Goal: Use online tool/utility: Utilize a website feature to perform a specific function

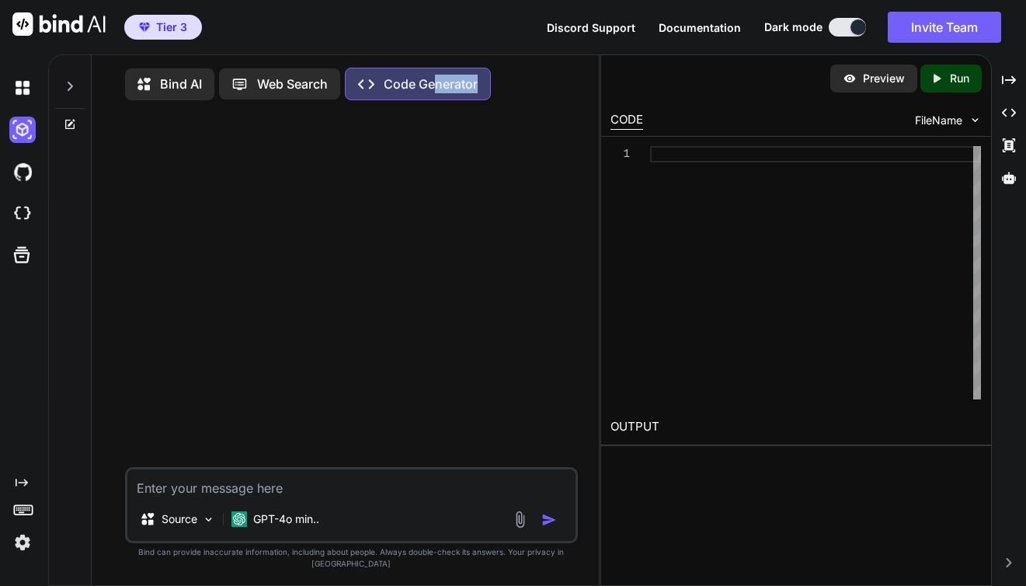
click at [438, 93] on div "Created with Pixso. Code Generator" at bounding box center [418, 84] width 146 height 33
click at [421, 91] on p "Code Generator" at bounding box center [431, 84] width 94 height 19
click at [23, 127] on img at bounding box center [22, 130] width 26 height 26
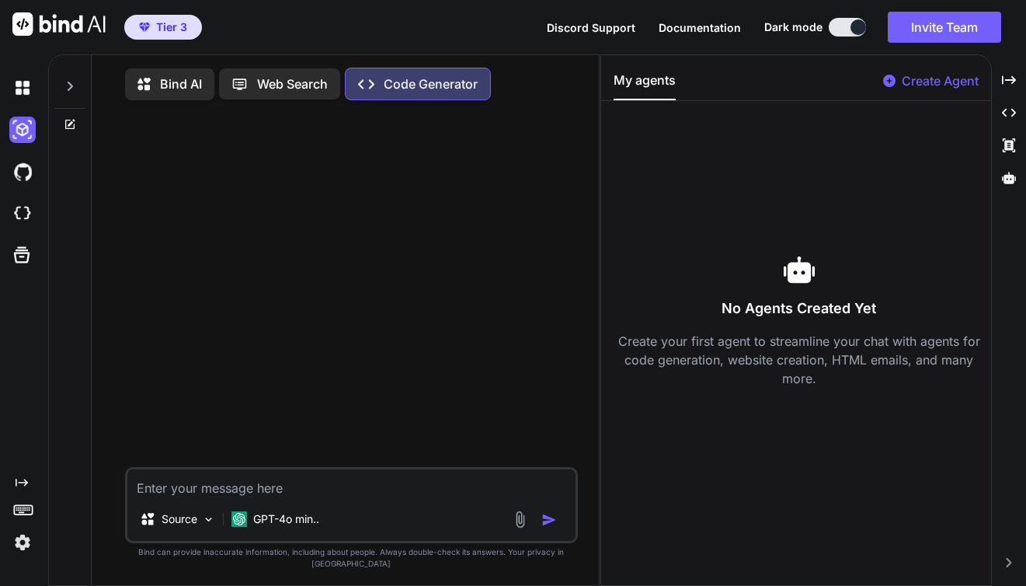
click at [278, 89] on p "Web Search" at bounding box center [292, 84] width 71 height 19
type textarea "x"
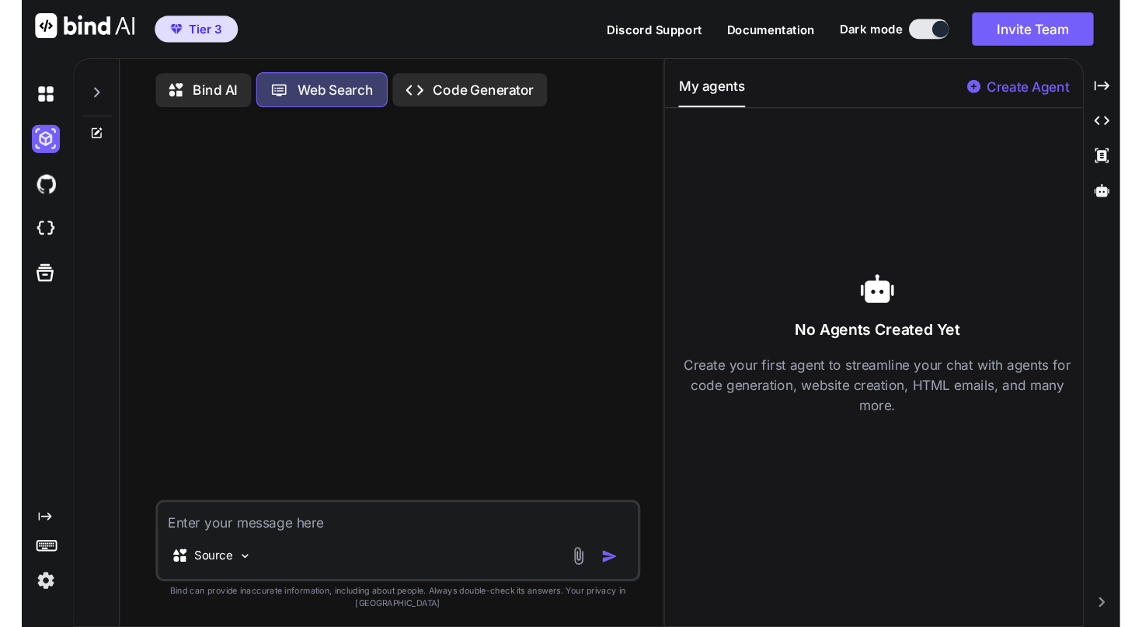
scroll to position [3, 0]
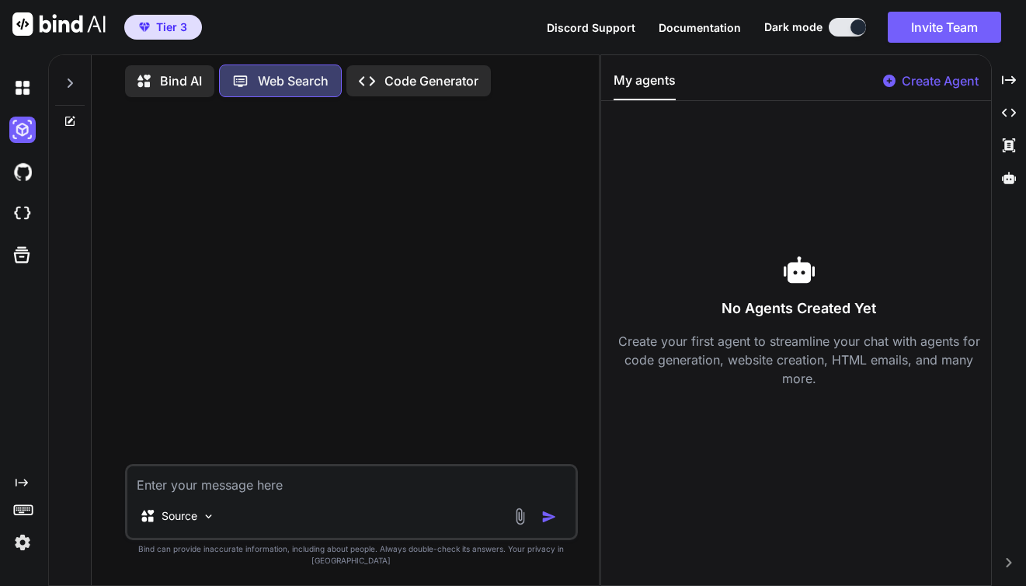
click at [443, 82] on p "Code Generator" at bounding box center [432, 80] width 94 height 19
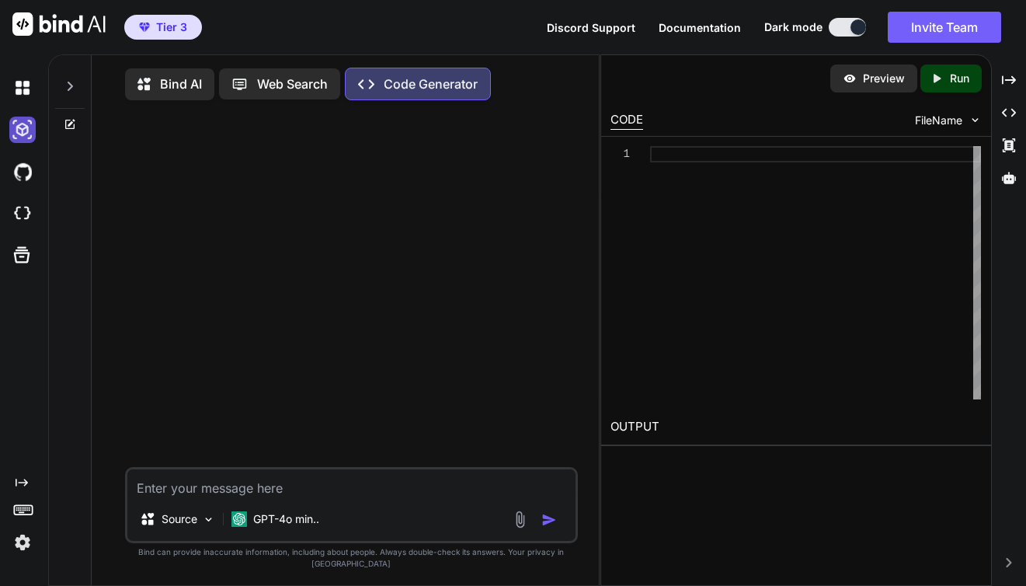
click at [19, 134] on img at bounding box center [22, 130] width 26 height 26
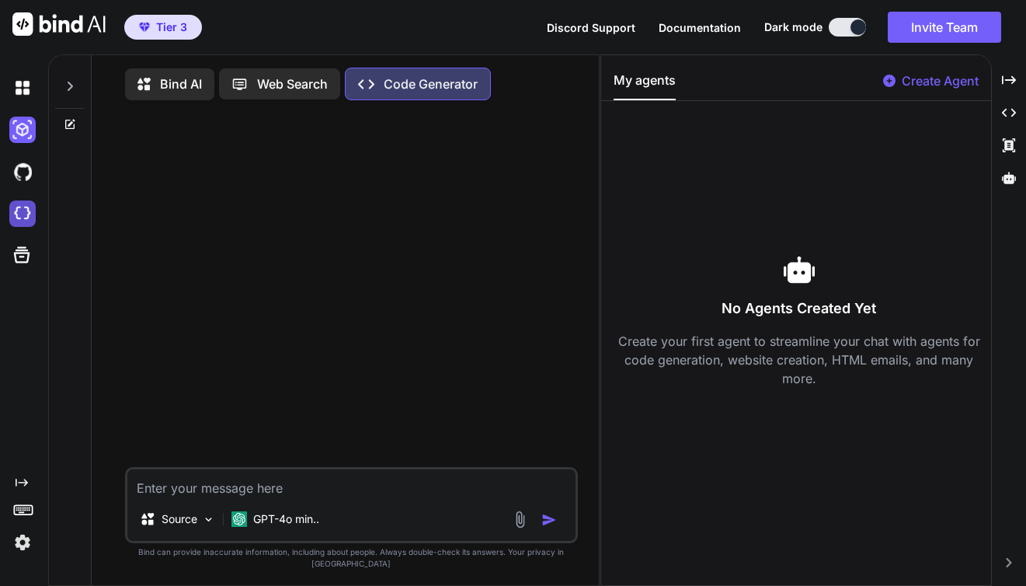
click at [20, 220] on img at bounding box center [22, 213] width 26 height 26
click at [20, 136] on img at bounding box center [22, 130] width 26 height 26
click at [178, 81] on p "Bind AI" at bounding box center [181, 84] width 42 height 19
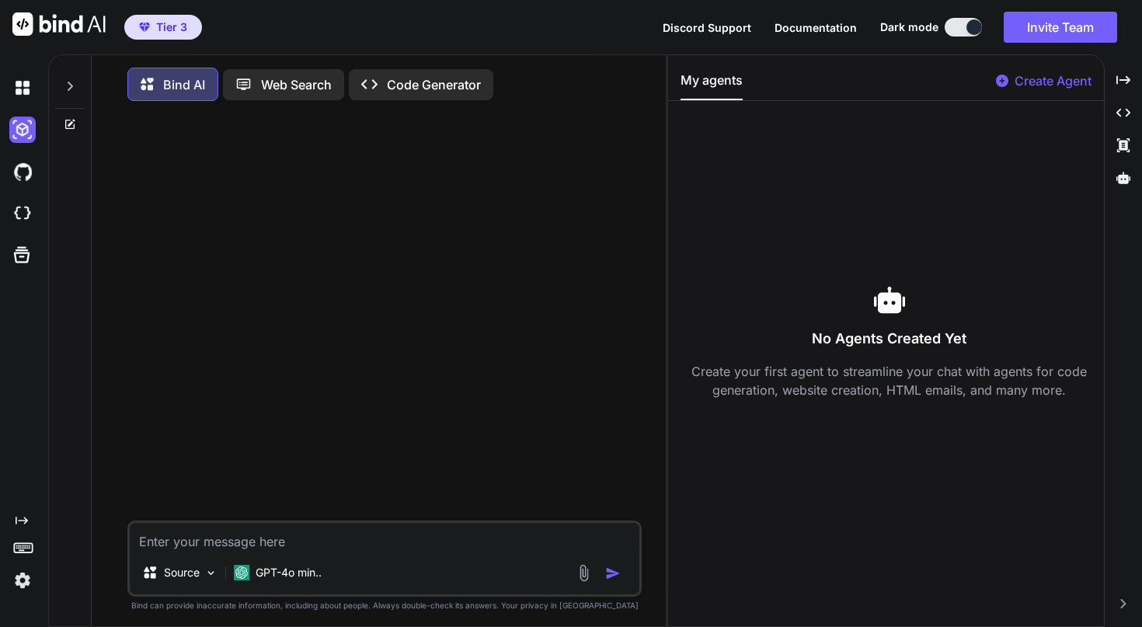
click at [441, 82] on p "Code Generator" at bounding box center [434, 84] width 94 height 19
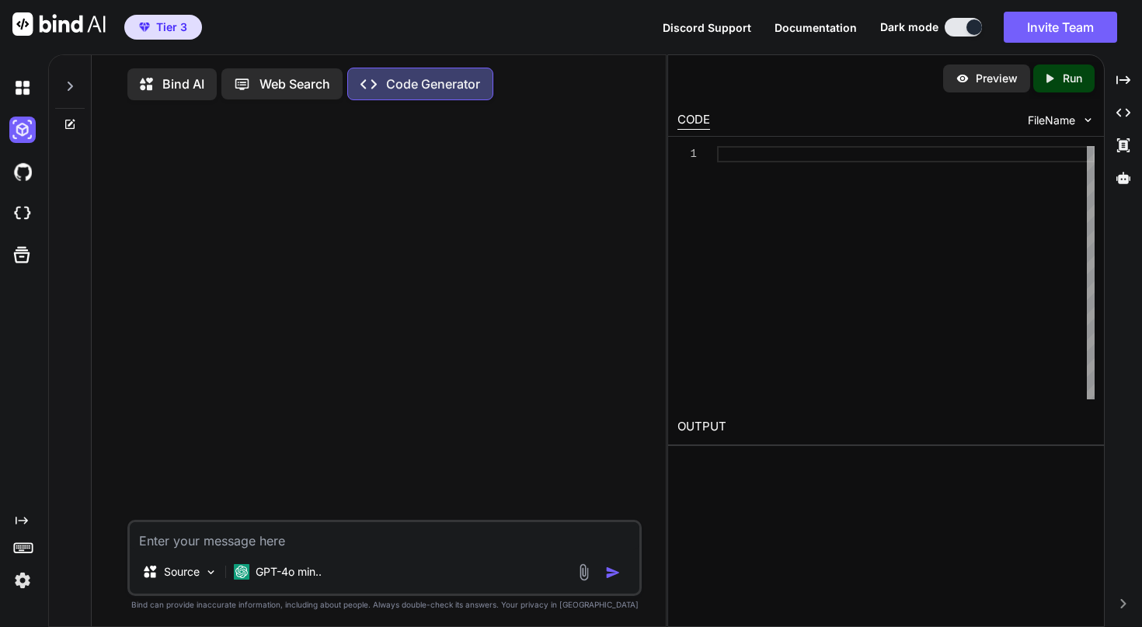
click at [23, 582] on img at bounding box center [22, 580] width 26 height 26
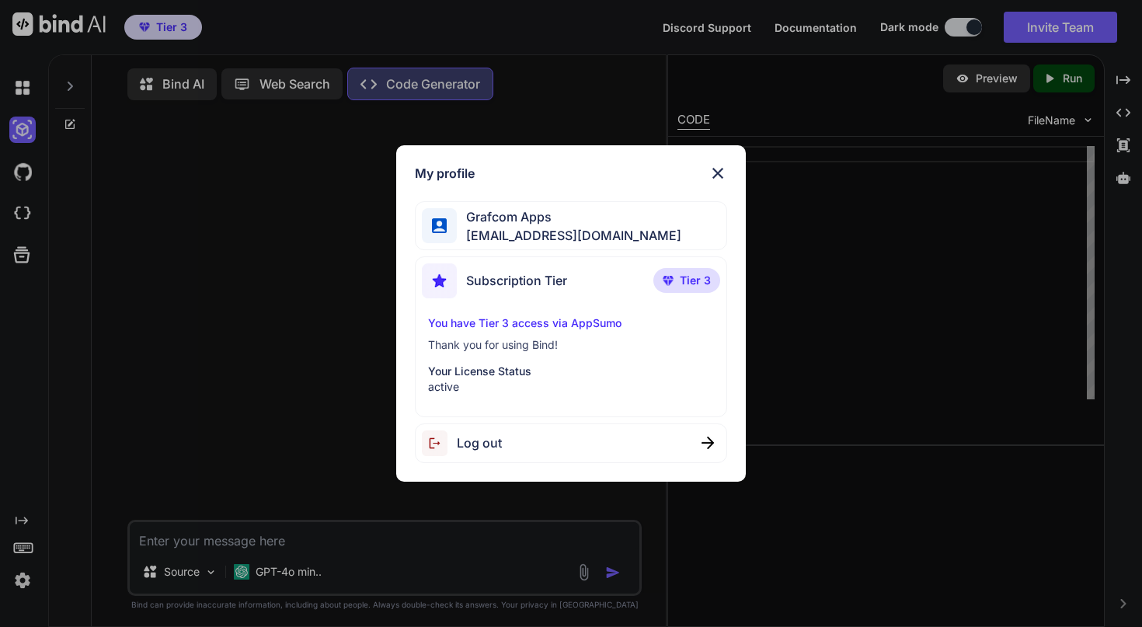
click at [722, 172] on img at bounding box center [718, 173] width 19 height 19
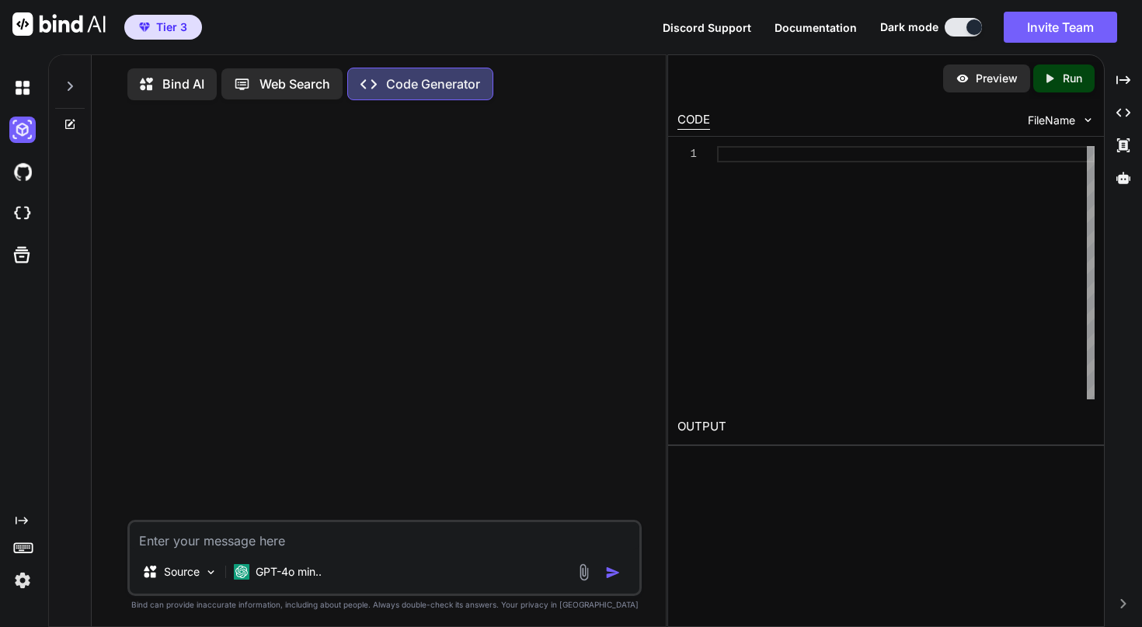
click at [20, 582] on img at bounding box center [22, 580] width 26 height 26
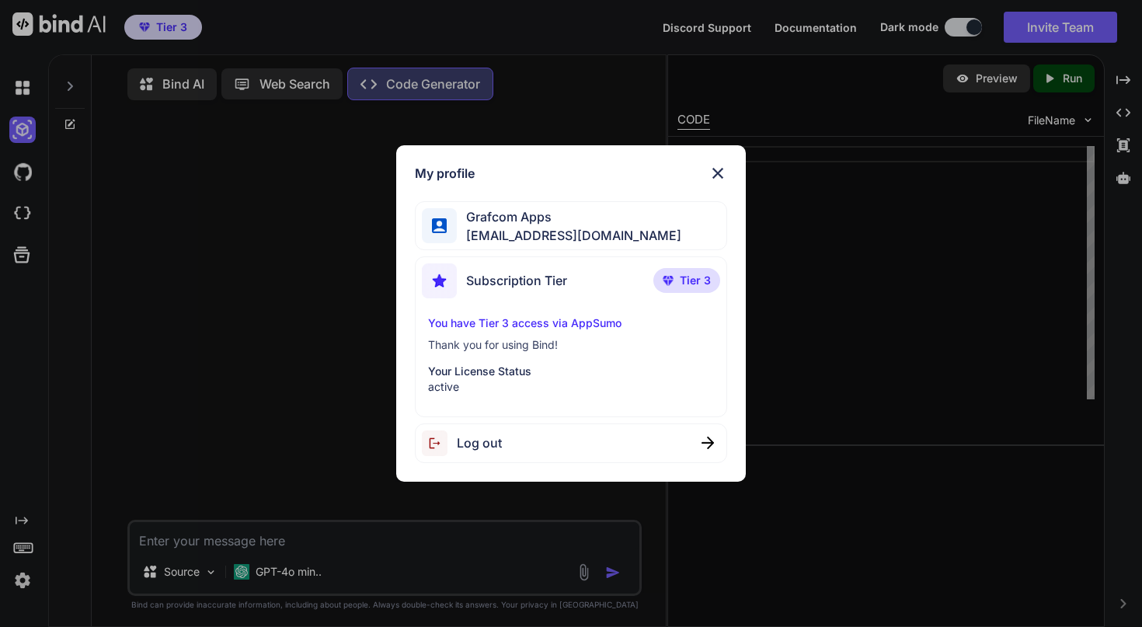
click at [715, 169] on img at bounding box center [718, 173] width 19 height 19
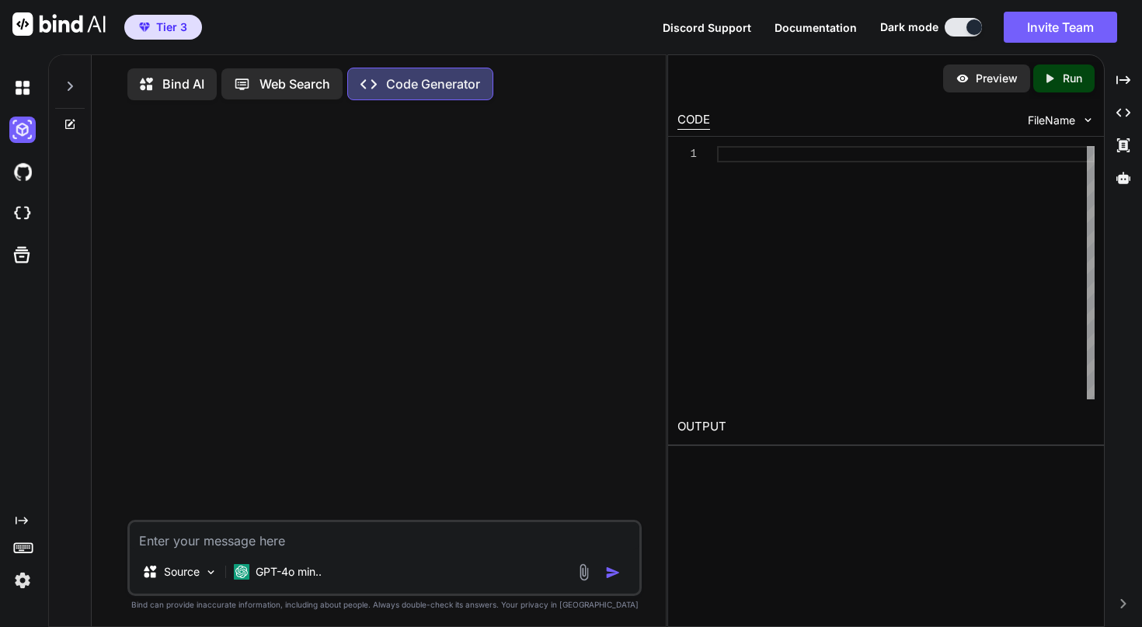
click at [308, 77] on p "Web Search" at bounding box center [295, 84] width 71 height 19
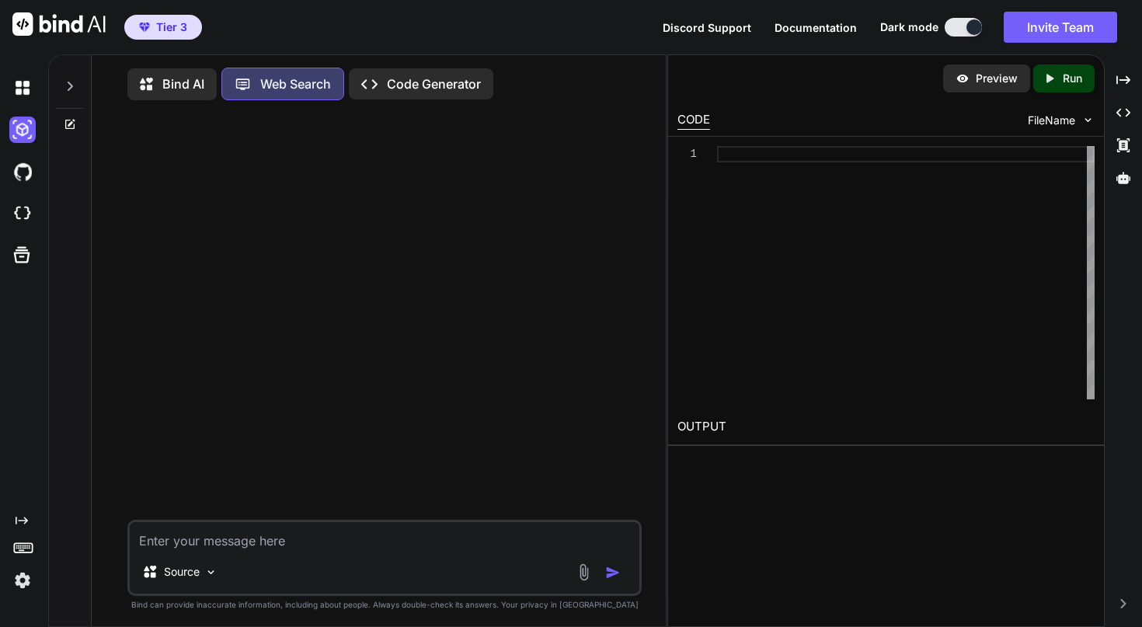
scroll to position [3, 0]
click at [178, 84] on p "Bind AI" at bounding box center [183, 80] width 42 height 19
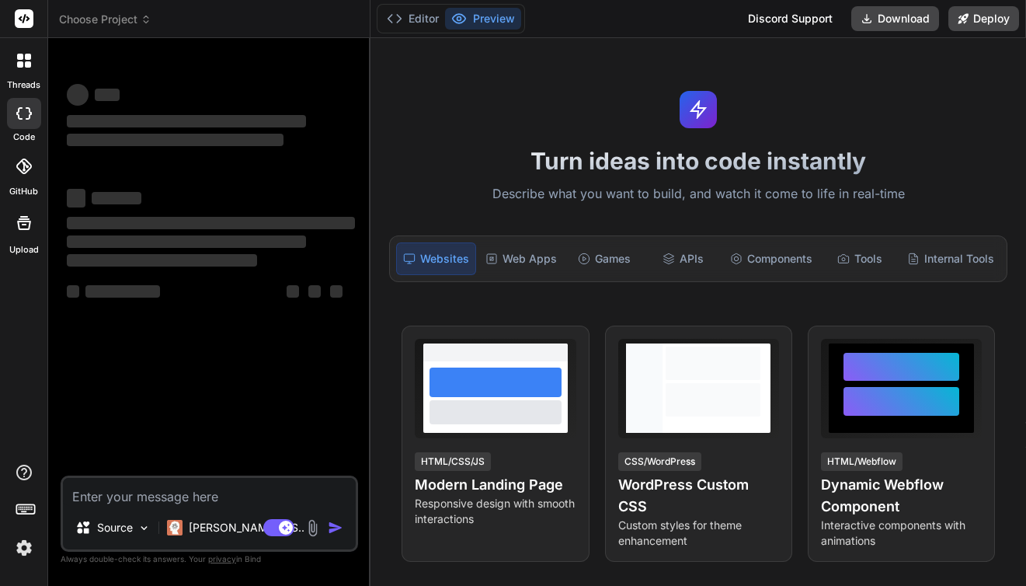
click at [25, 64] on icon at bounding box center [28, 64] width 6 height 6
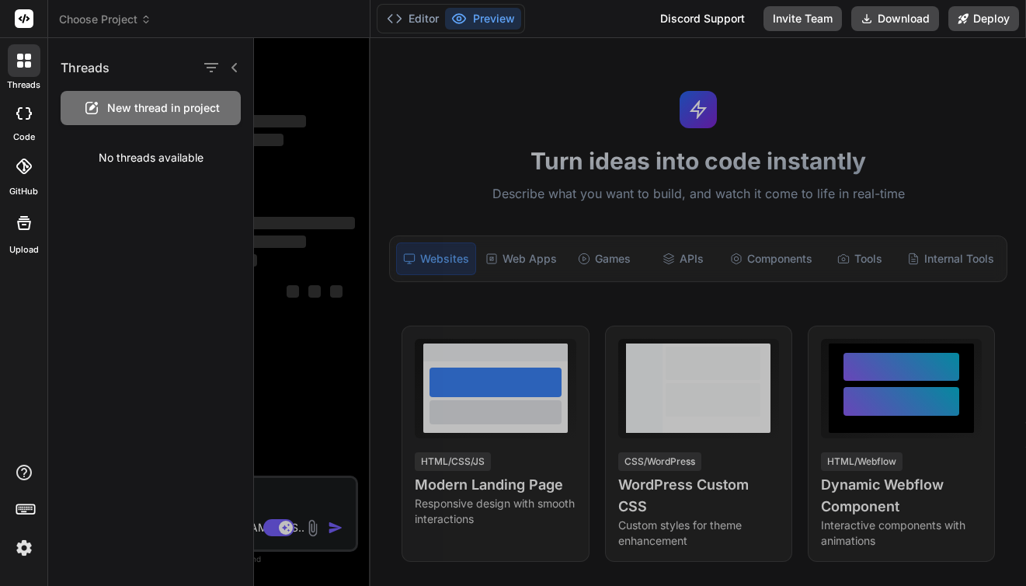
click at [24, 117] on icon at bounding box center [24, 113] width 16 height 12
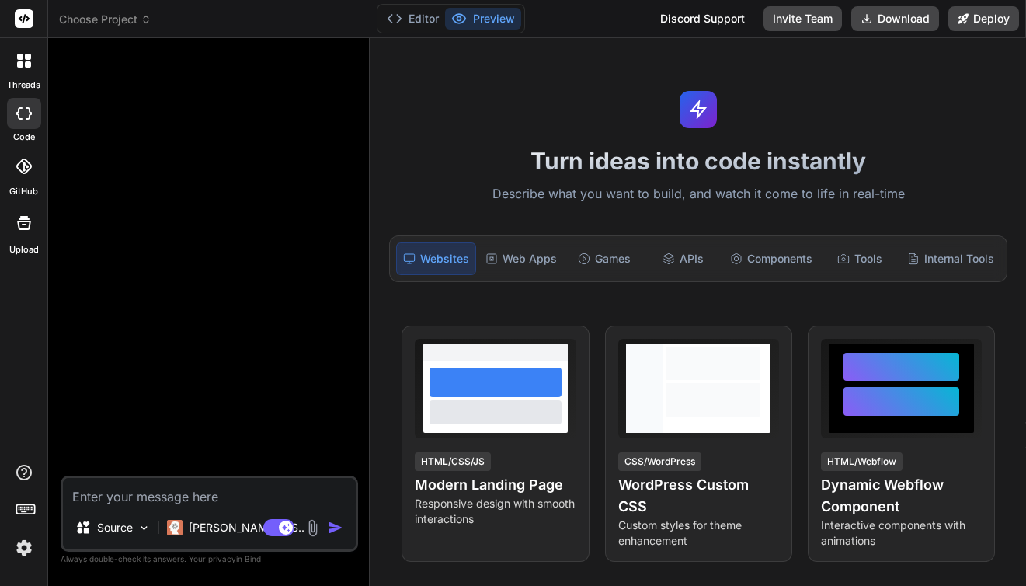
click at [26, 115] on icon at bounding box center [24, 113] width 16 height 12
click at [19, 59] on icon at bounding box center [20, 57] width 6 height 6
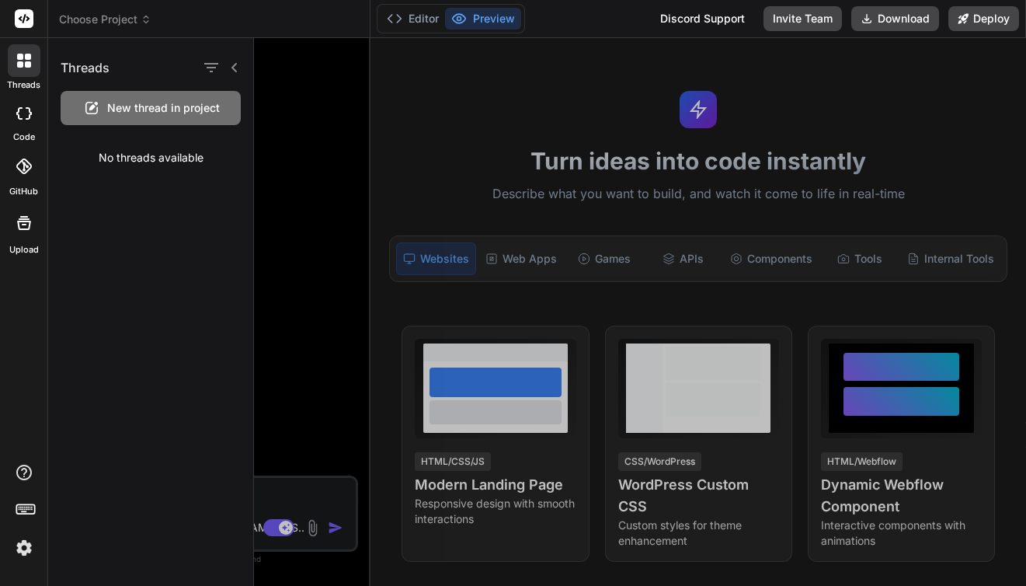
click at [24, 56] on icon at bounding box center [24, 61] width 14 height 14
click at [238, 62] on icon at bounding box center [234, 67] width 12 height 12
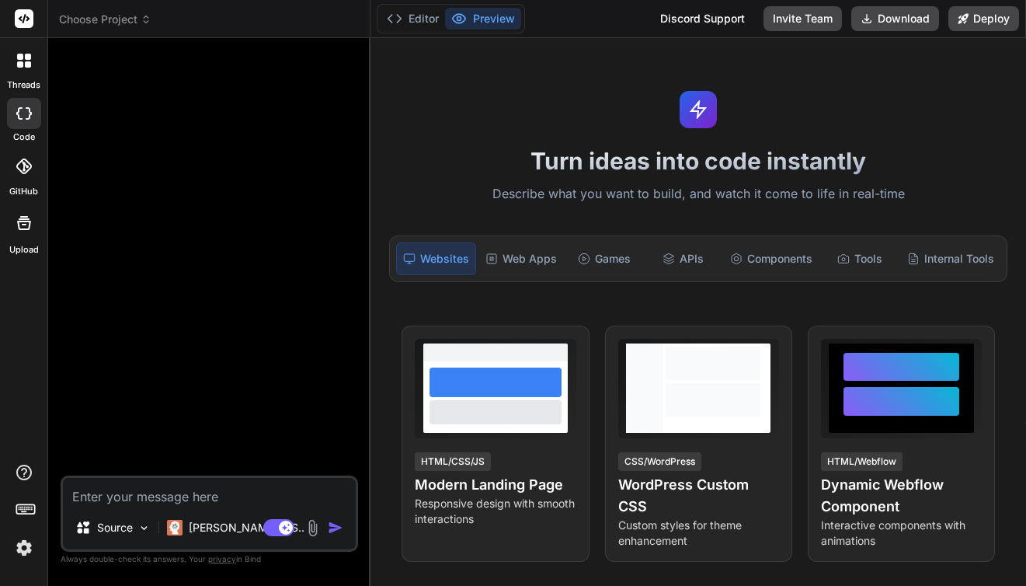
click at [21, 124] on div at bounding box center [24, 113] width 34 height 31
click at [25, 164] on icon at bounding box center [24, 167] width 16 height 16
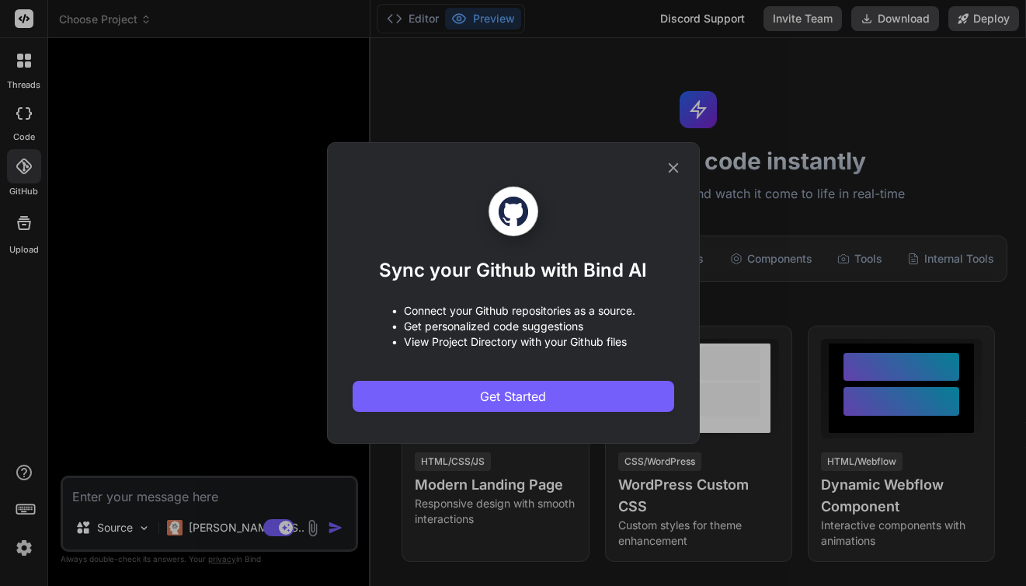
click at [674, 168] on icon at bounding box center [673, 168] width 10 height 10
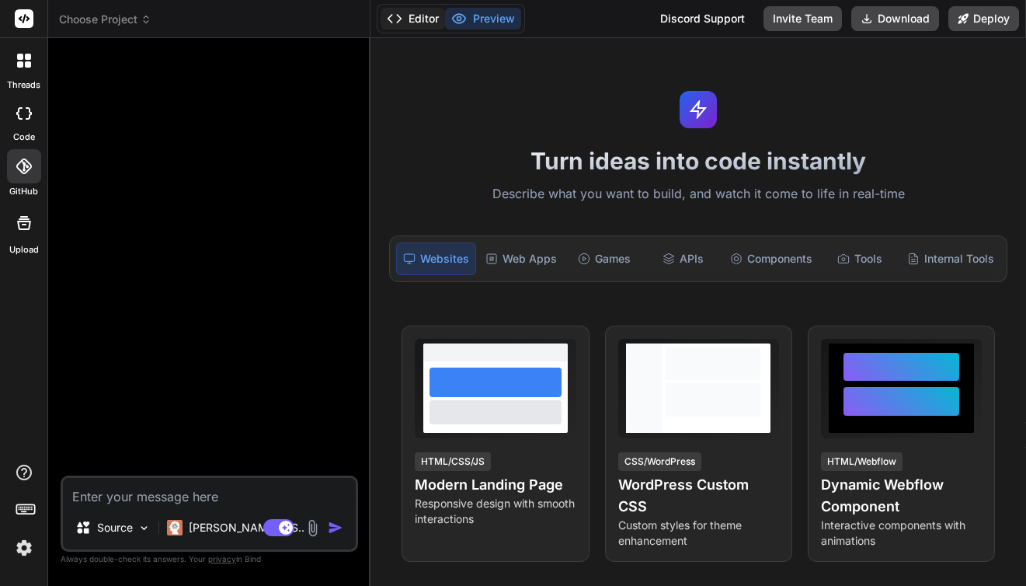
click at [423, 22] on button "Editor" at bounding box center [413, 19] width 64 height 22
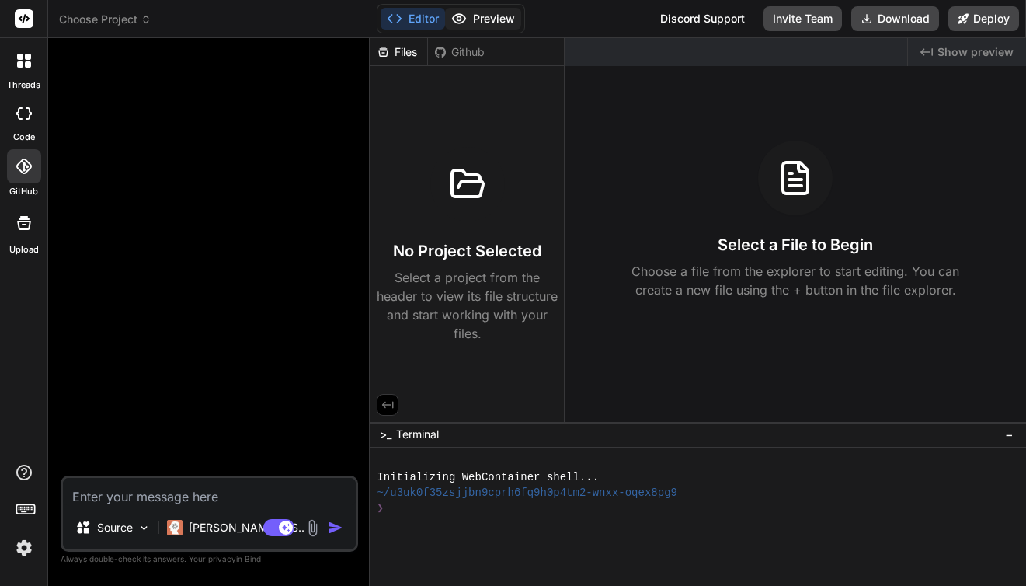
click at [478, 18] on button "Preview" at bounding box center [483, 19] width 76 height 22
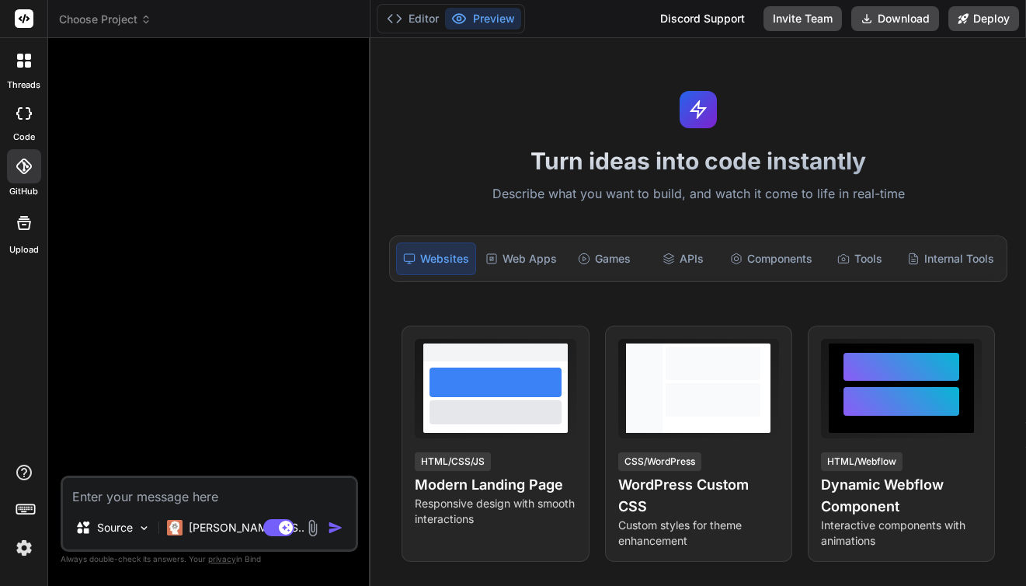
click at [124, 14] on span "Choose Project" at bounding box center [105, 20] width 92 height 16
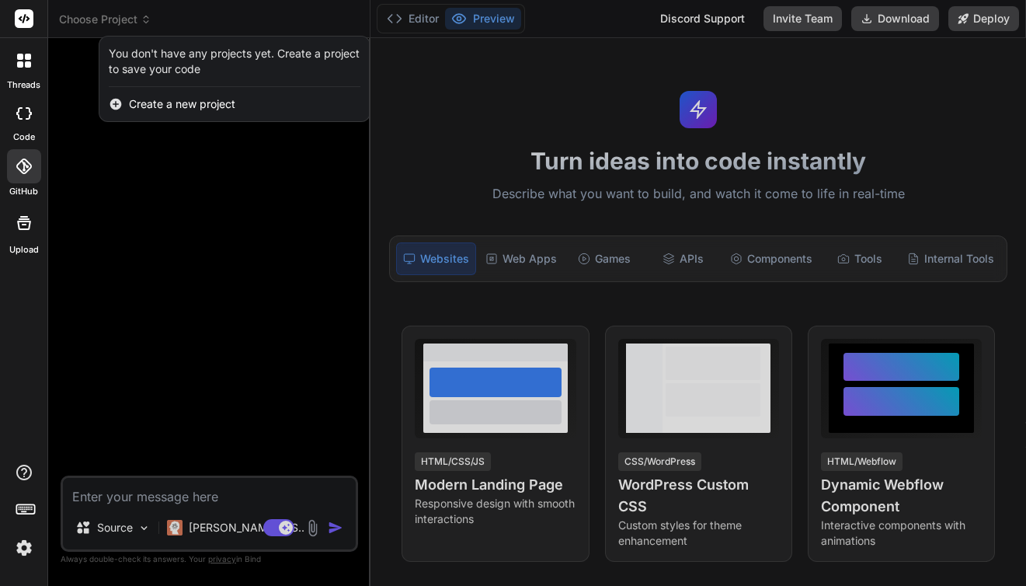
click at [115, 178] on div at bounding box center [513, 293] width 1026 height 586
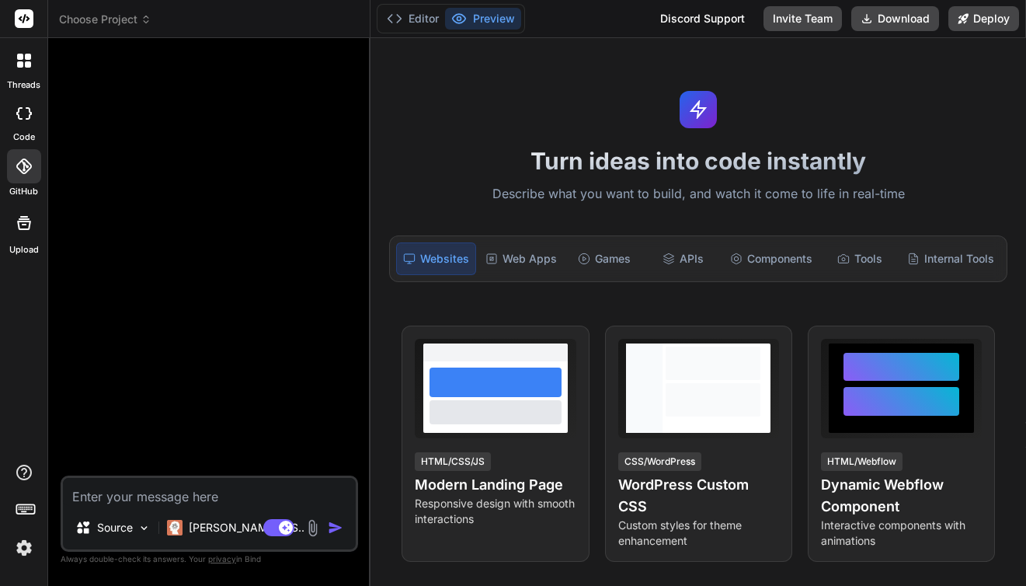
click at [23, 112] on icon at bounding box center [24, 113] width 16 height 12
type textarea "x"
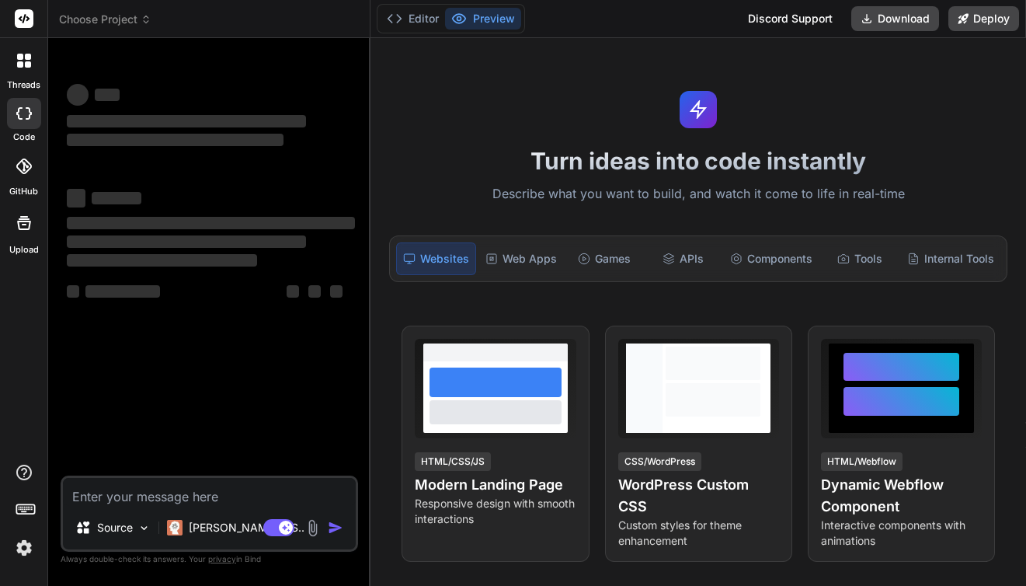
click at [23, 114] on icon at bounding box center [24, 113] width 16 height 12
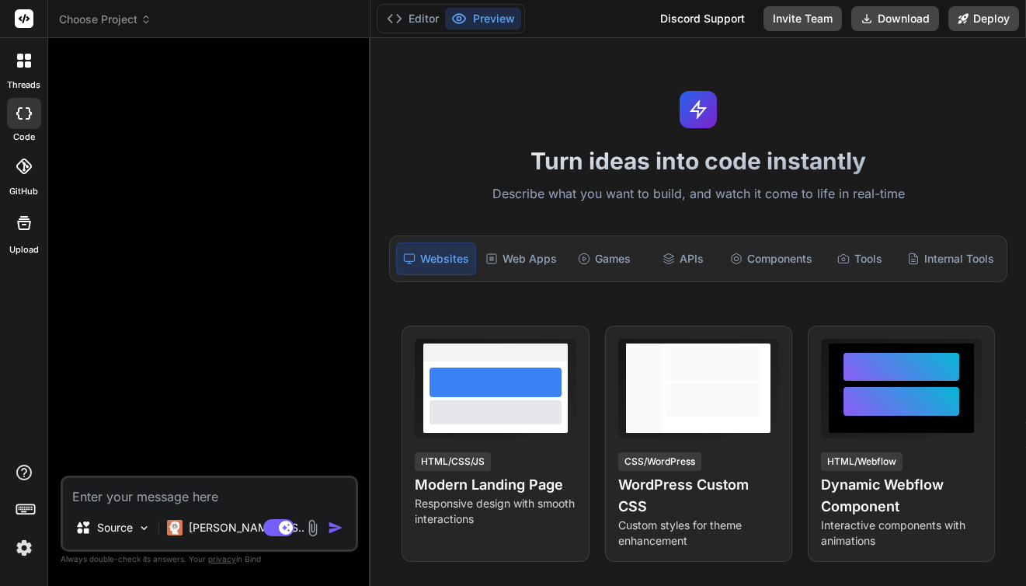
click at [22, 169] on icon at bounding box center [24, 167] width 16 height 16
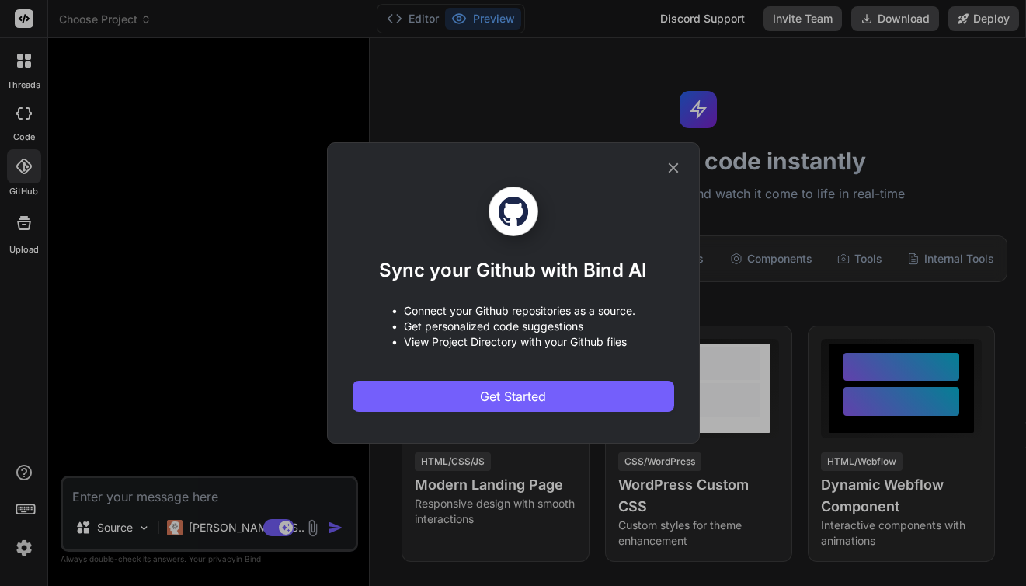
click at [680, 170] on icon at bounding box center [673, 167] width 17 height 17
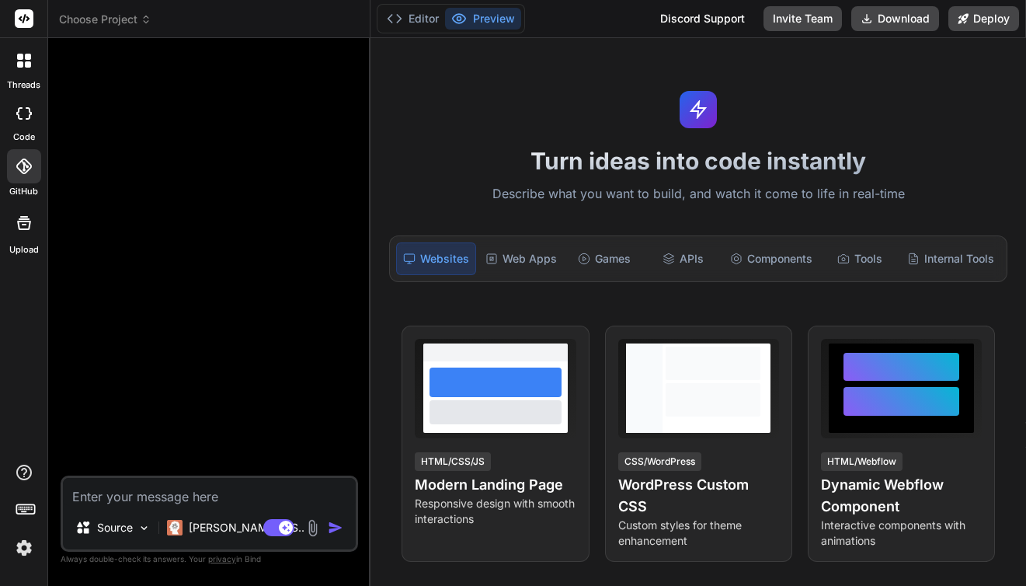
click at [14, 63] on div at bounding box center [24, 60] width 33 height 33
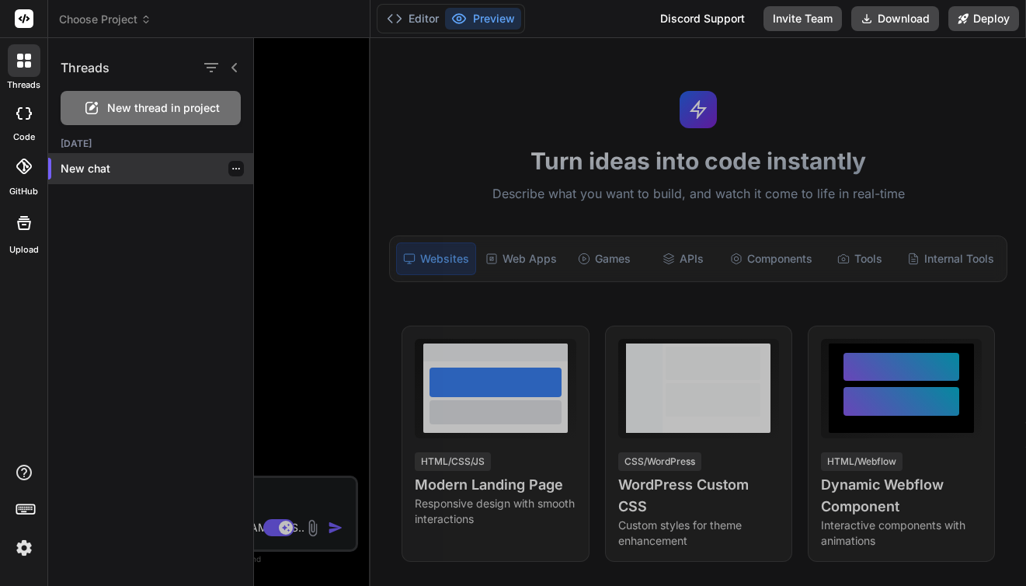
click at [78, 174] on p "New chat" at bounding box center [157, 169] width 193 height 16
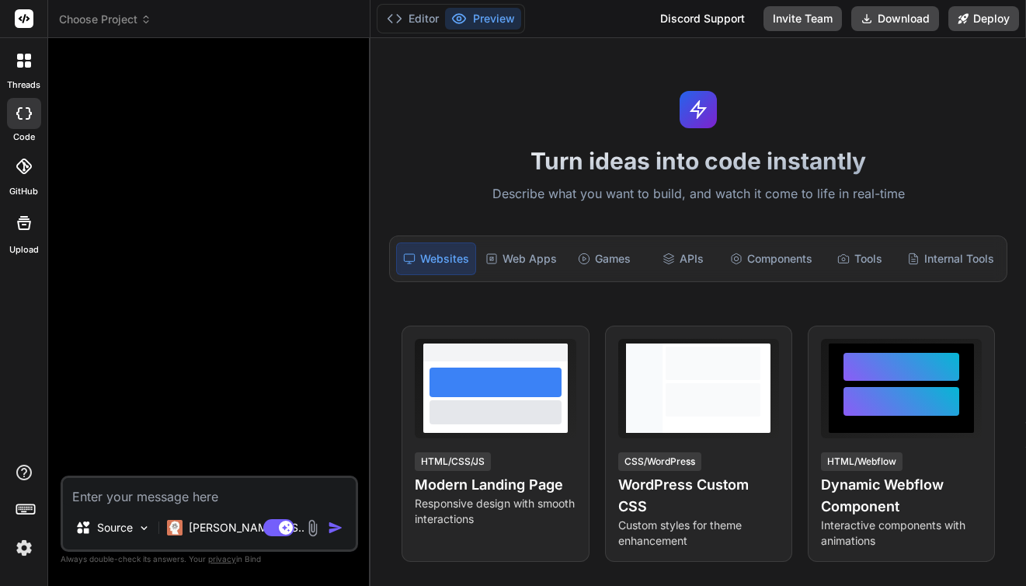
click at [32, 106] on div at bounding box center [24, 113] width 34 height 31
type textarea "x"
click at [26, 178] on div at bounding box center [24, 166] width 34 height 34
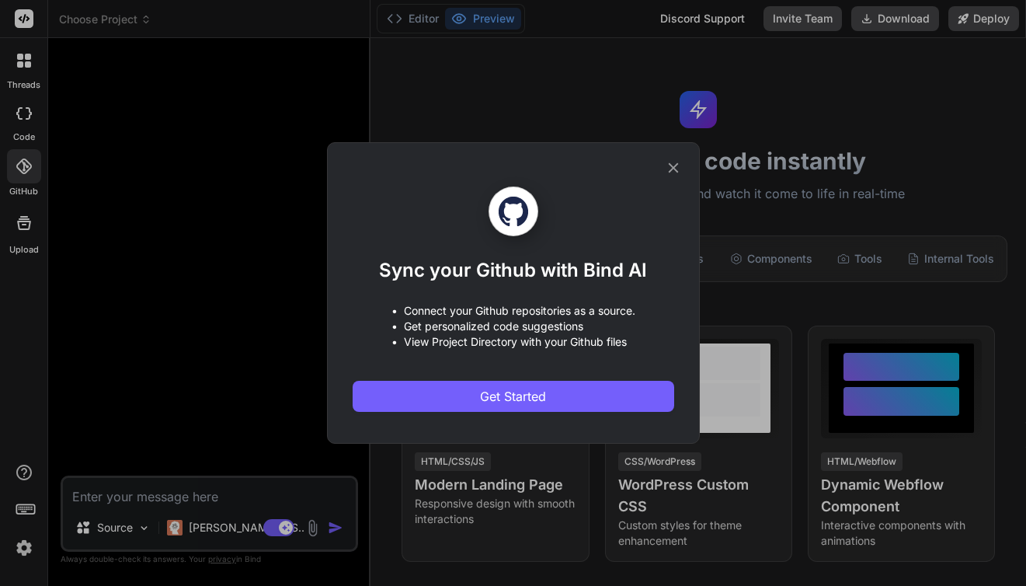
click at [688, 173] on div "Sync your Github with Bind AI • Connect your Github repositories as a source. •…" at bounding box center [513, 292] width 373 height 301
click at [671, 172] on icon at bounding box center [673, 167] width 17 height 17
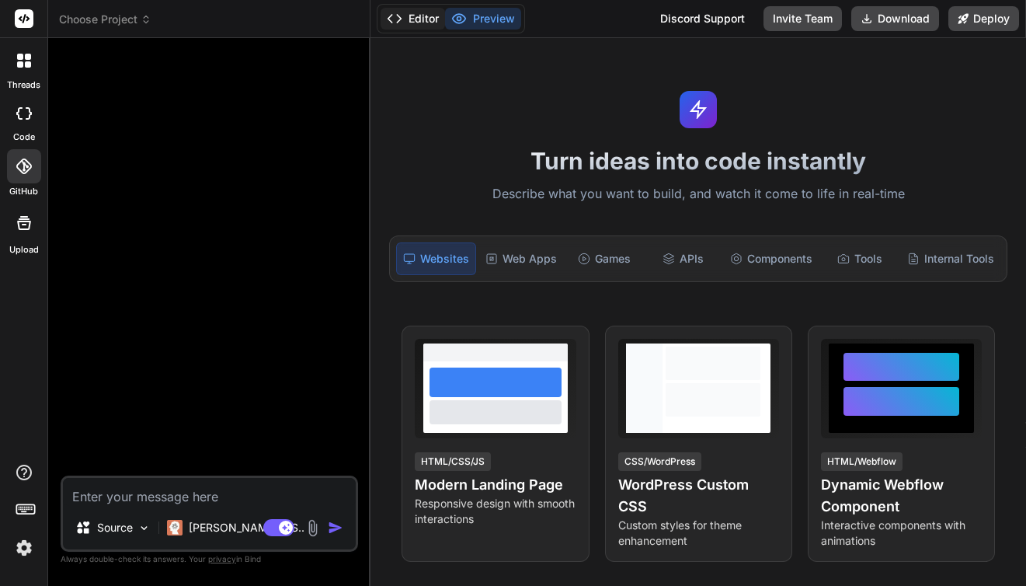
click at [423, 24] on button "Editor" at bounding box center [413, 19] width 64 height 22
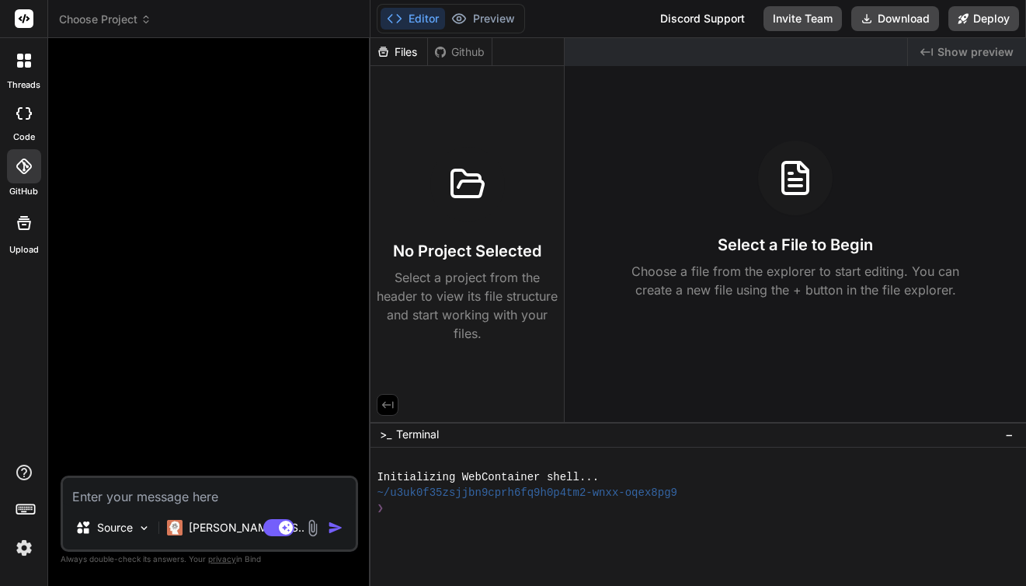
click at [27, 23] on rect at bounding box center [24, 18] width 19 height 19
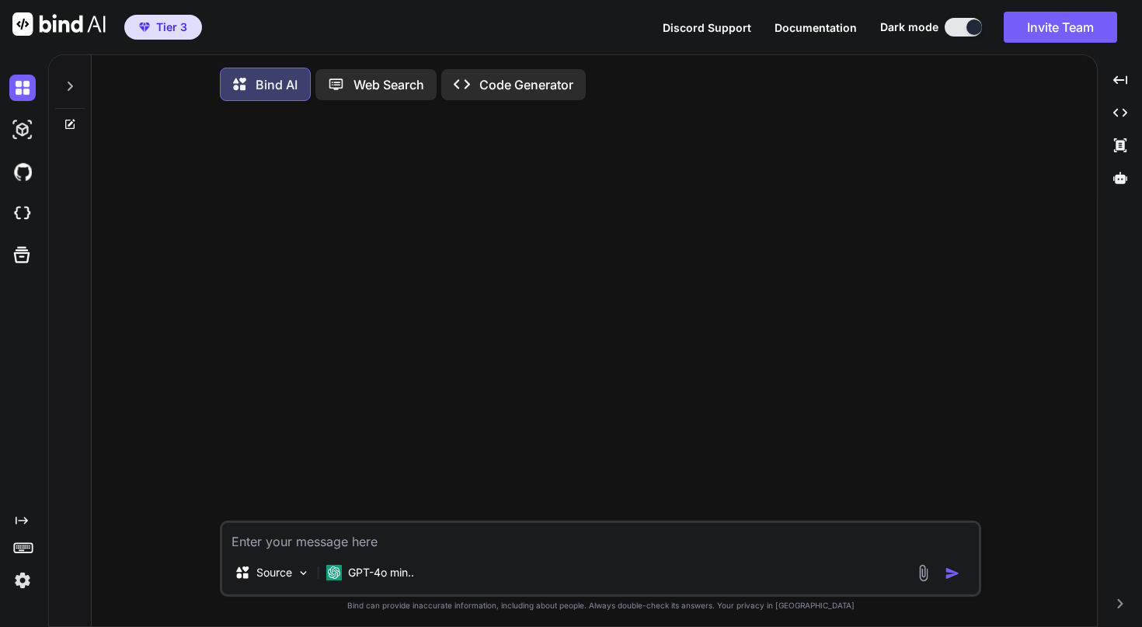
click at [538, 86] on p "Code Generator" at bounding box center [526, 84] width 94 height 19
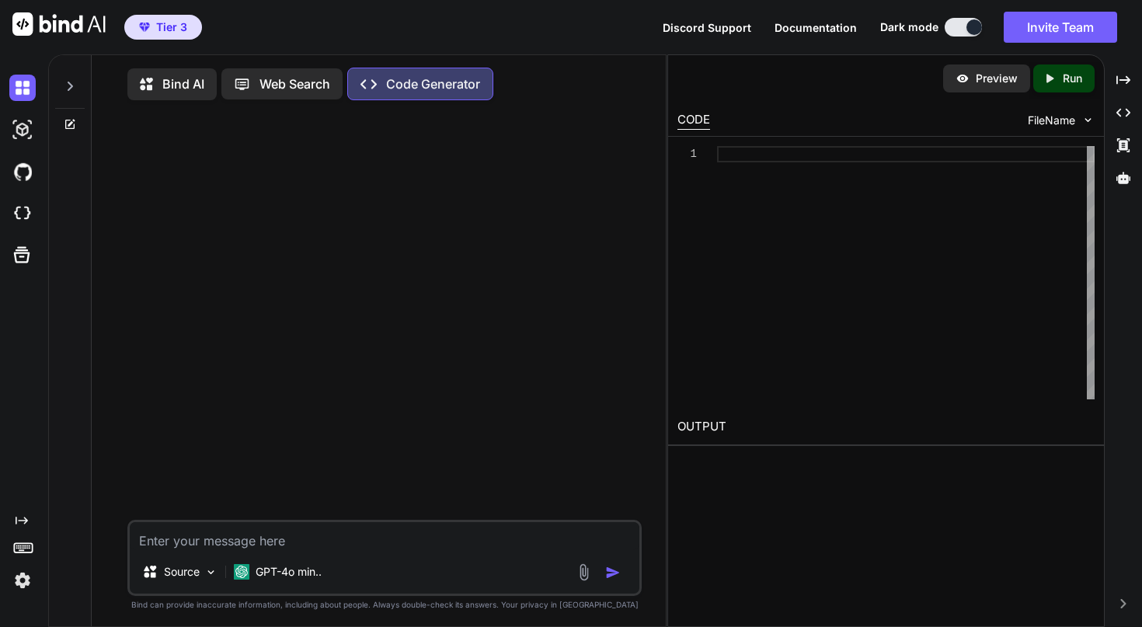
click at [413, 93] on div "Created with Pixso. Code Generator" at bounding box center [420, 84] width 146 height 33
type textarea "x"
click at [21, 583] on img at bounding box center [22, 580] width 26 height 26
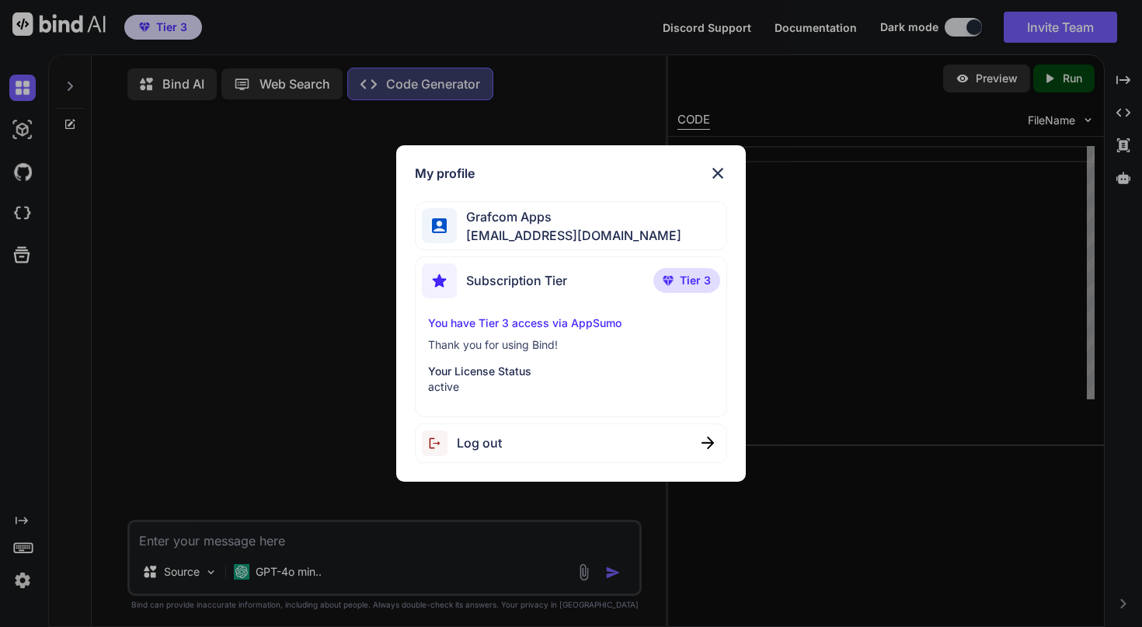
click at [717, 175] on img at bounding box center [718, 173] width 19 height 19
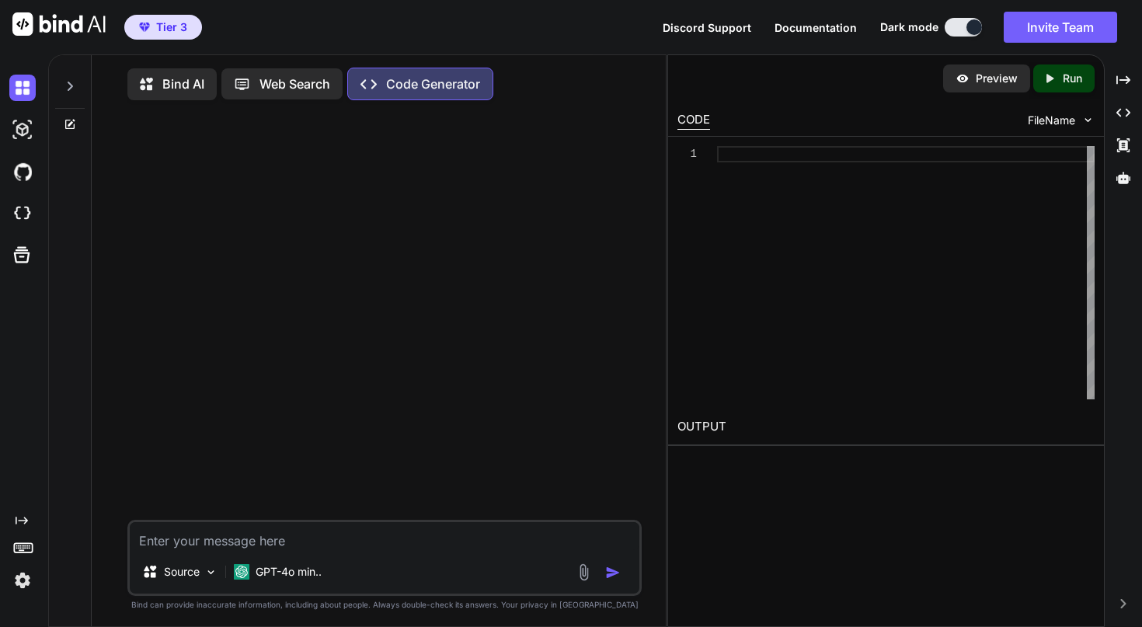
click at [23, 519] on icon "Created with Pixso." at bounding box center [22, 520] width 12 height 12
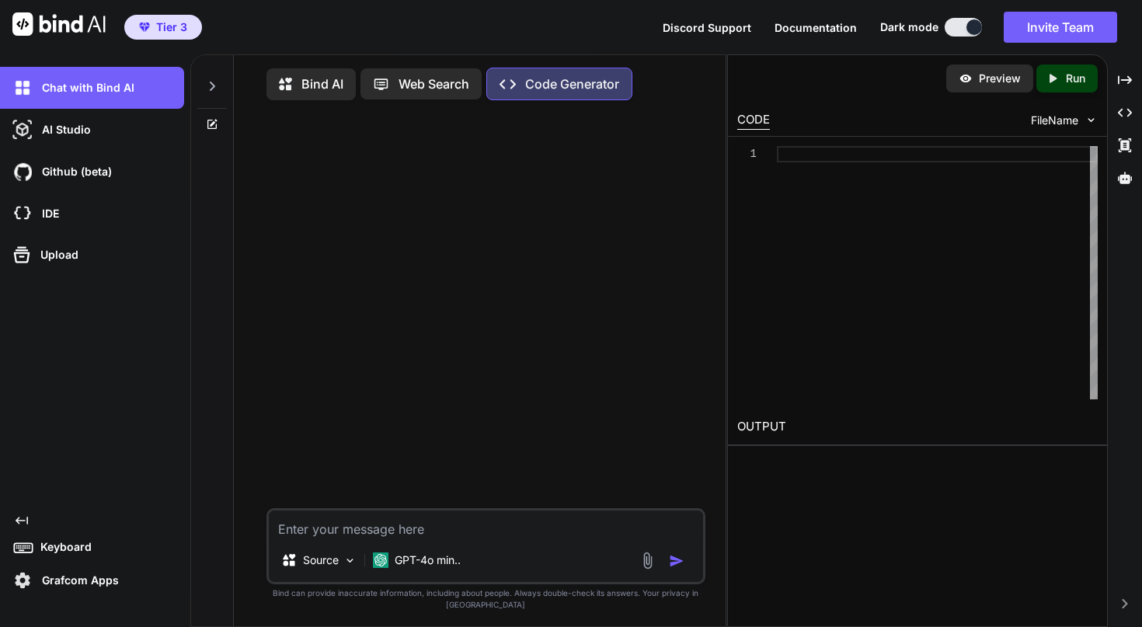
click at [23, 519] on icon "Created with Pixso." at bounding box center [22, 520] width 12 height 12
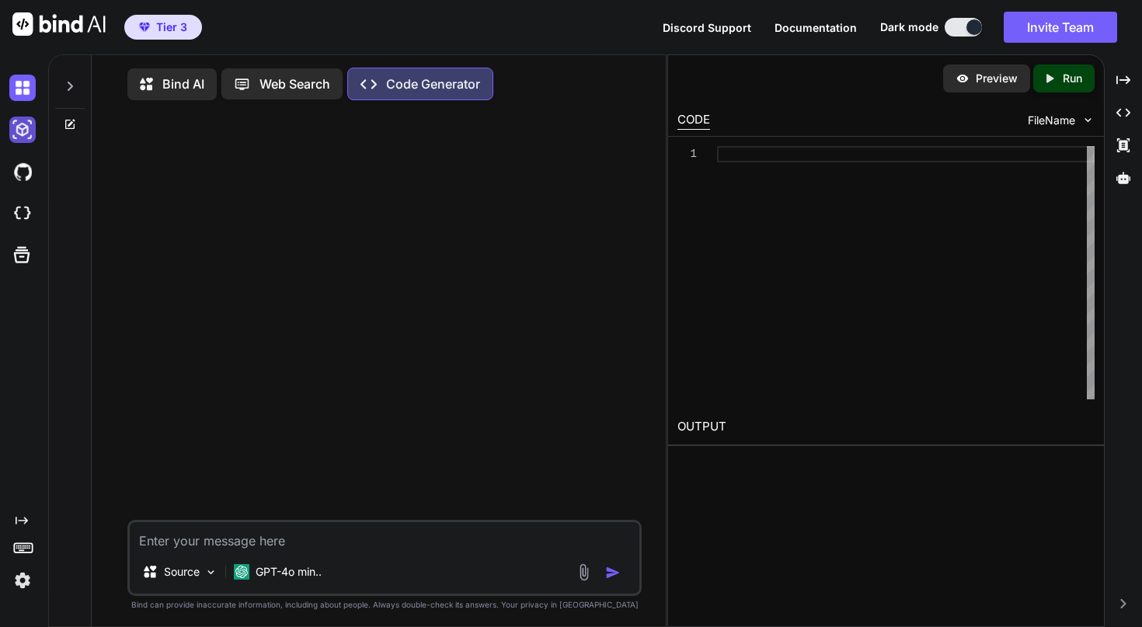
click at [23, 138] on img at bounding box center [22, 130] width 26 height 26
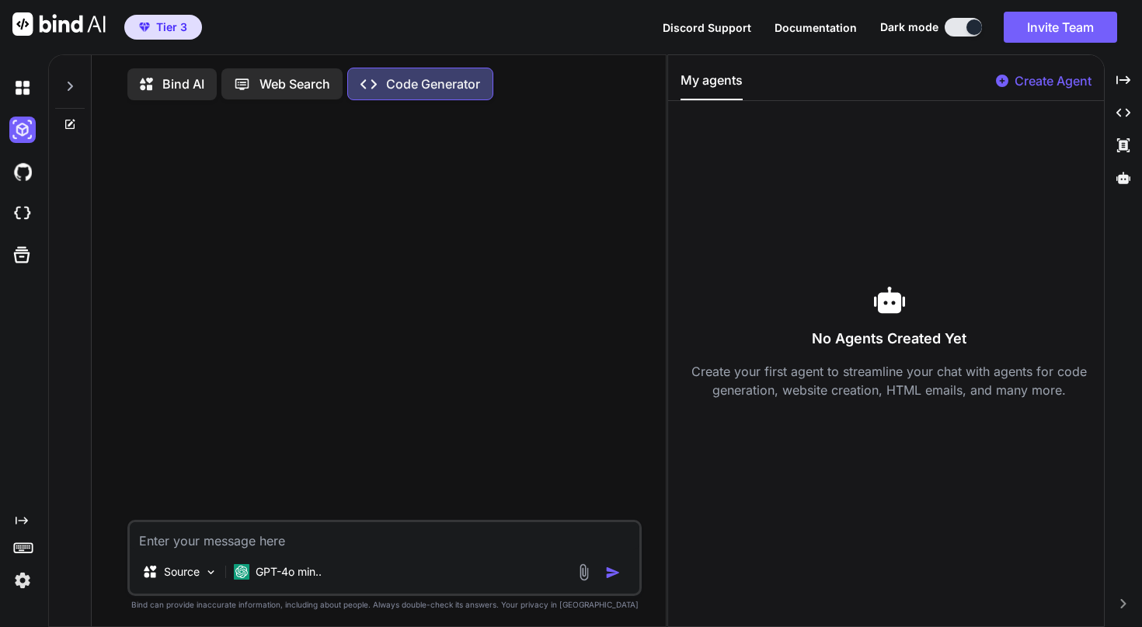
click at [169, 82] on p "Bind AI" at bounding box center [183, 84] width 42 height 19
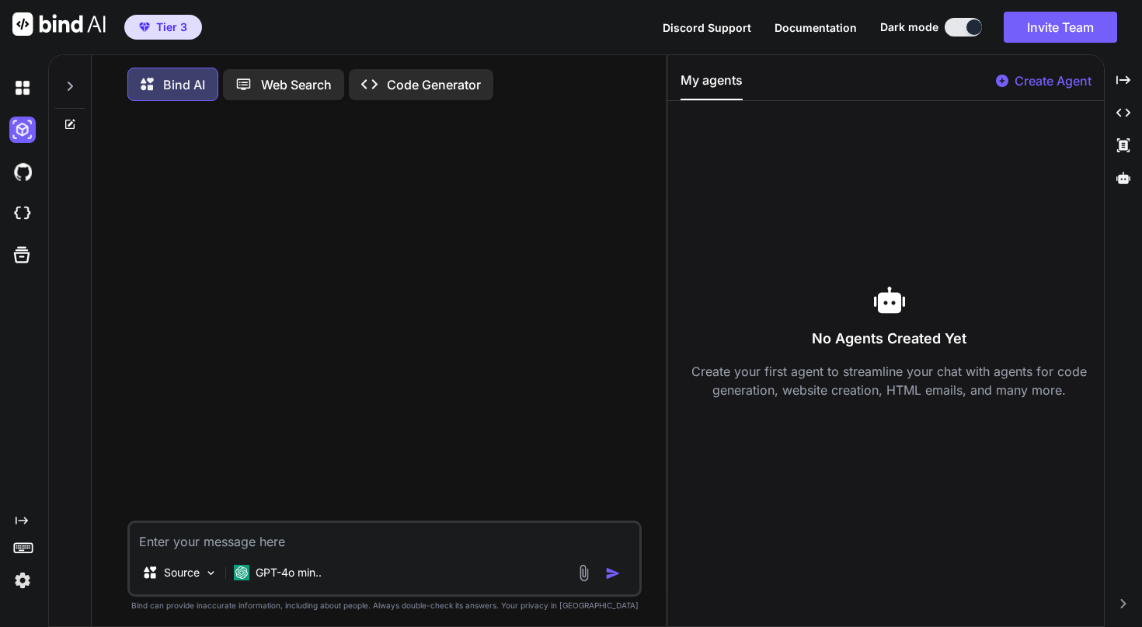
type textarea "x"
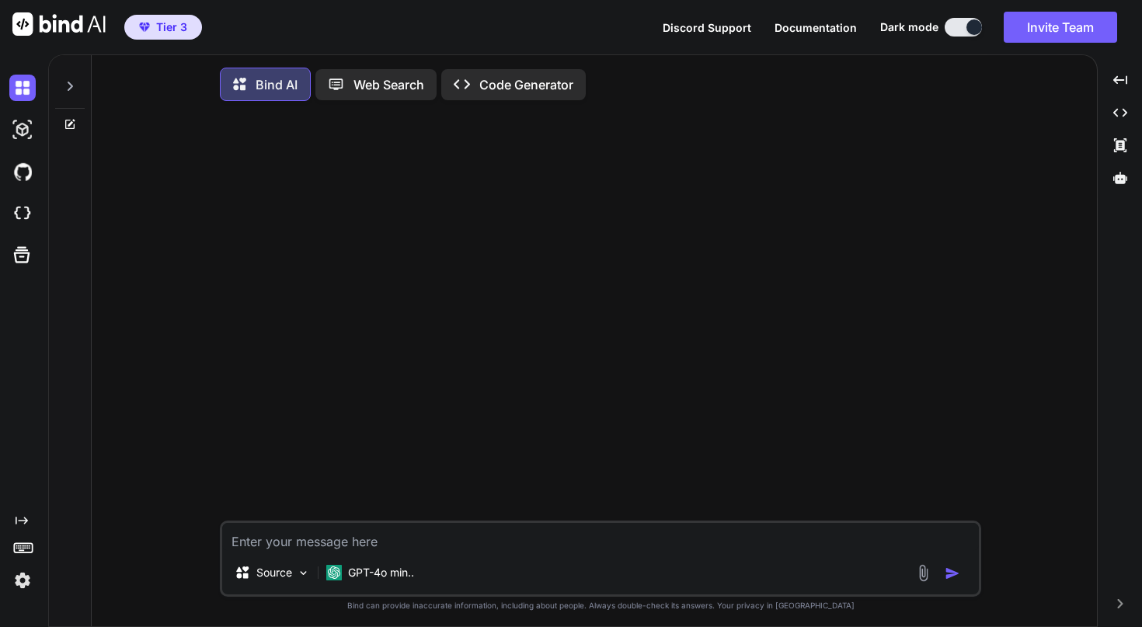
click at [517, 88] on p "Code Generator" at bounding box center [526, 84] width 94 height 19
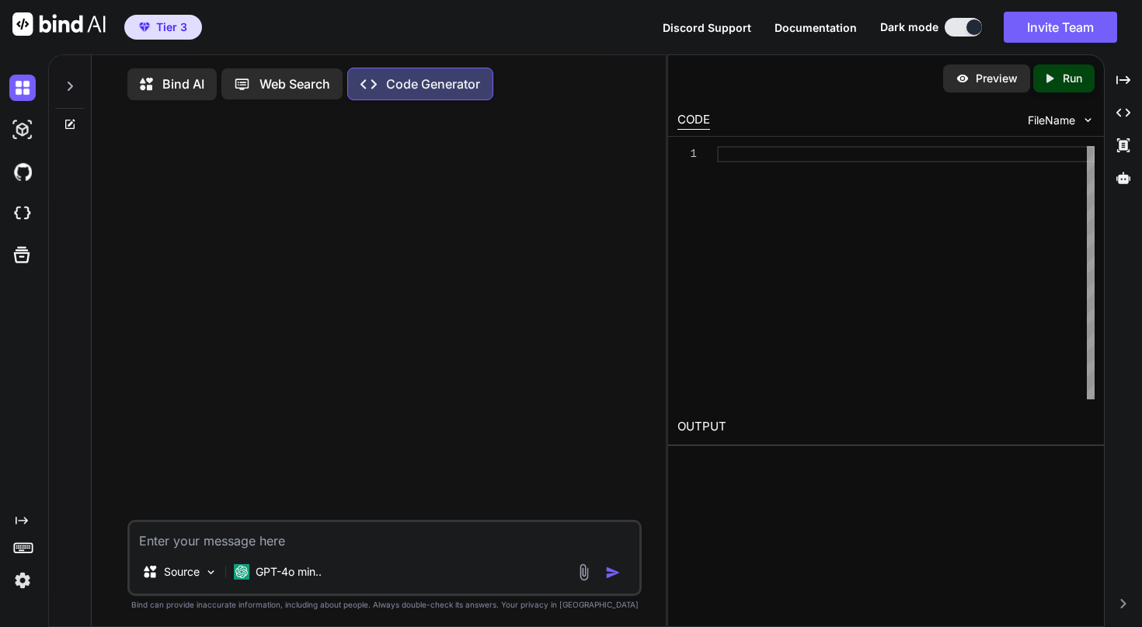
click at [185, 86] on p "Bind AI" at bounding box center [183, 84] width 42 height 19
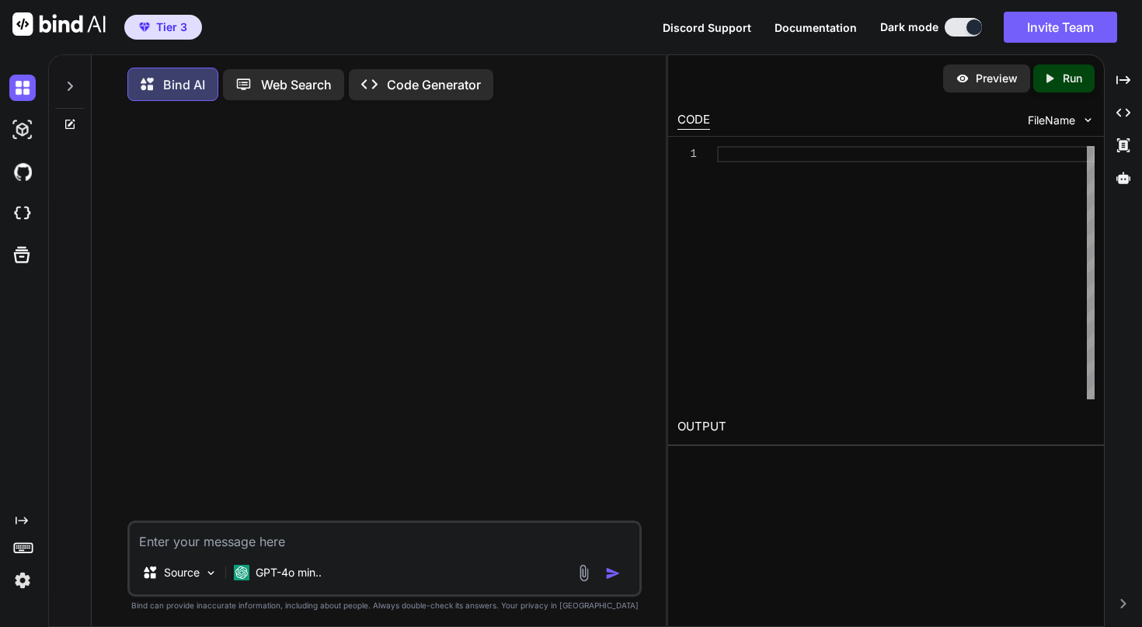
click at [73, 83] on icon at bounding box center [70, 86] width 12 height 12
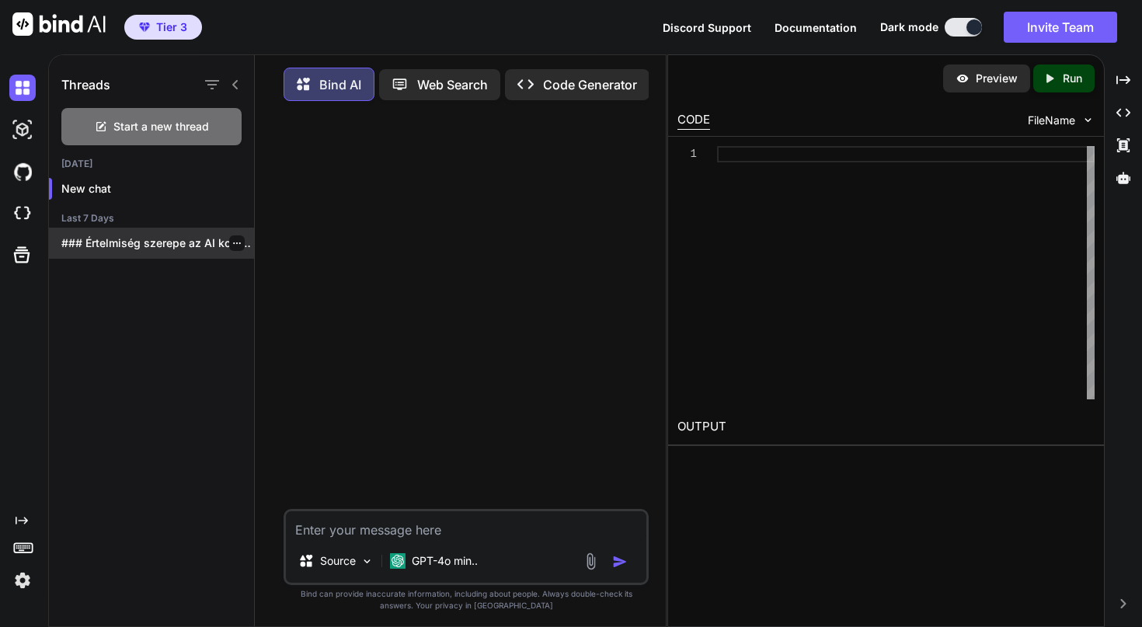
click at [137, 250] on p "### Értelmiség szerepe az AI korában Az..." at bounding box center [157, 243] width 193 height 16
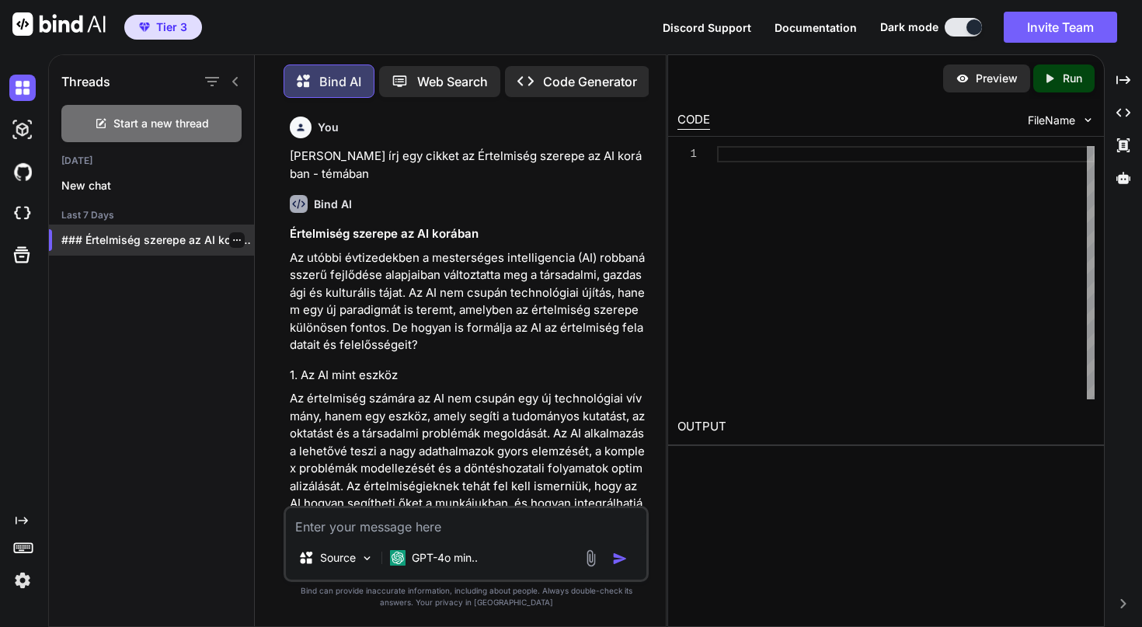
scroll to position [4, 0]
click at [580, 78] on p "Code Generator" at bounding box center [590, 80] width 94 height 19
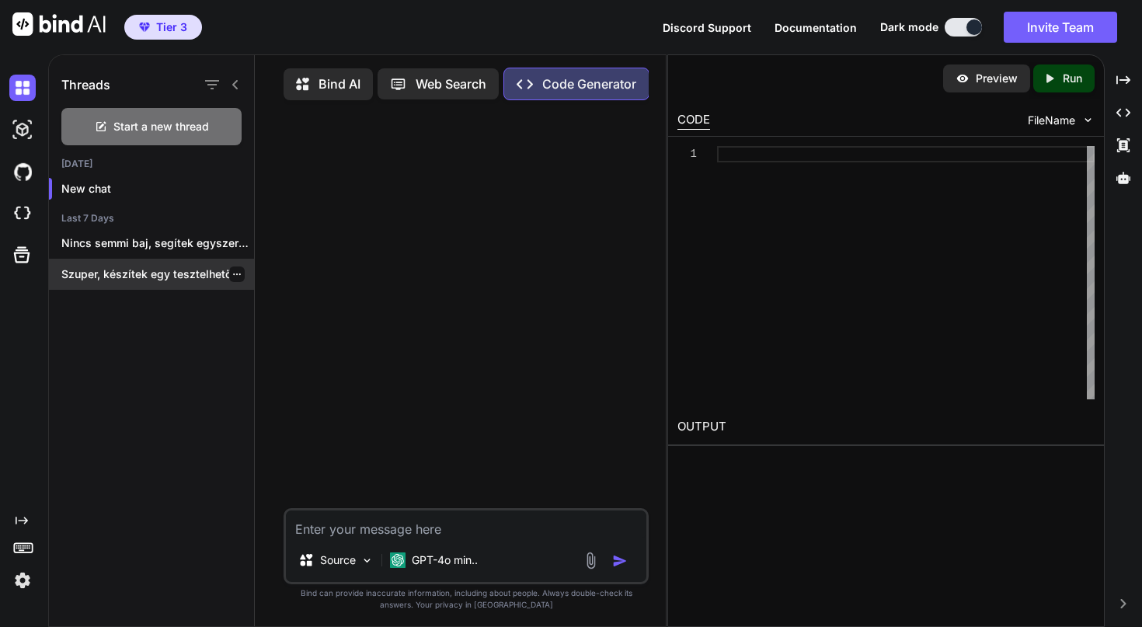
click at [118, 276] on p "Szuper, készítek egy tesztelhető MVP-t az Időkapszula..." at bounding box center [157, 274] width 193 height 16
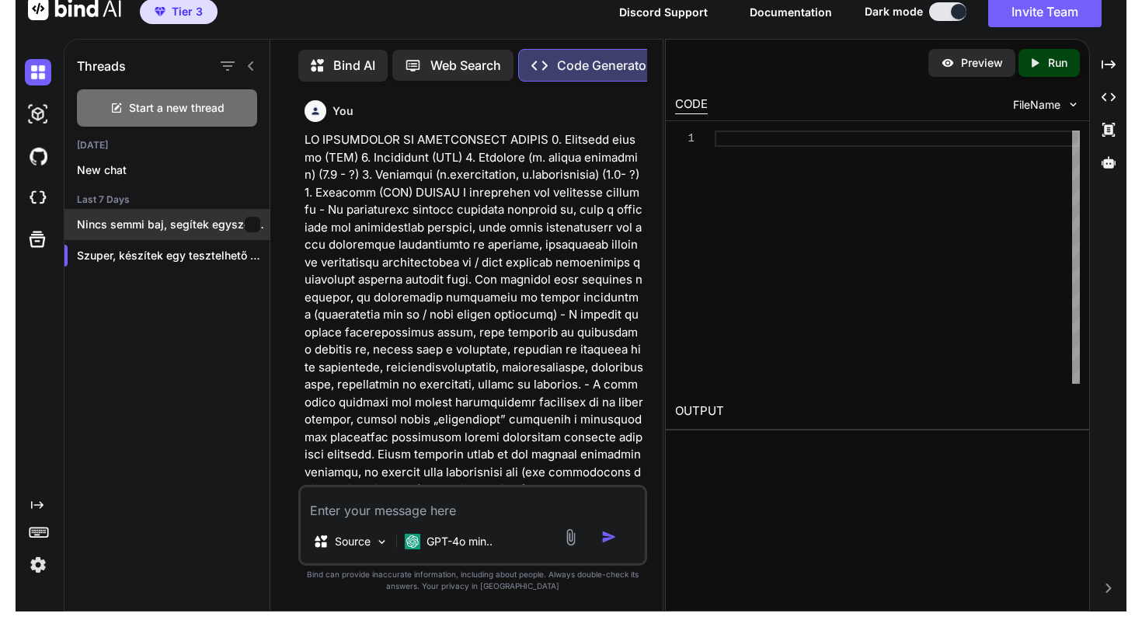
click at [139, 235] on div "Nincs semmi baj, segítek egyszerűen megérthető módon...." at bounding box center [166, 224] width 205 height 31
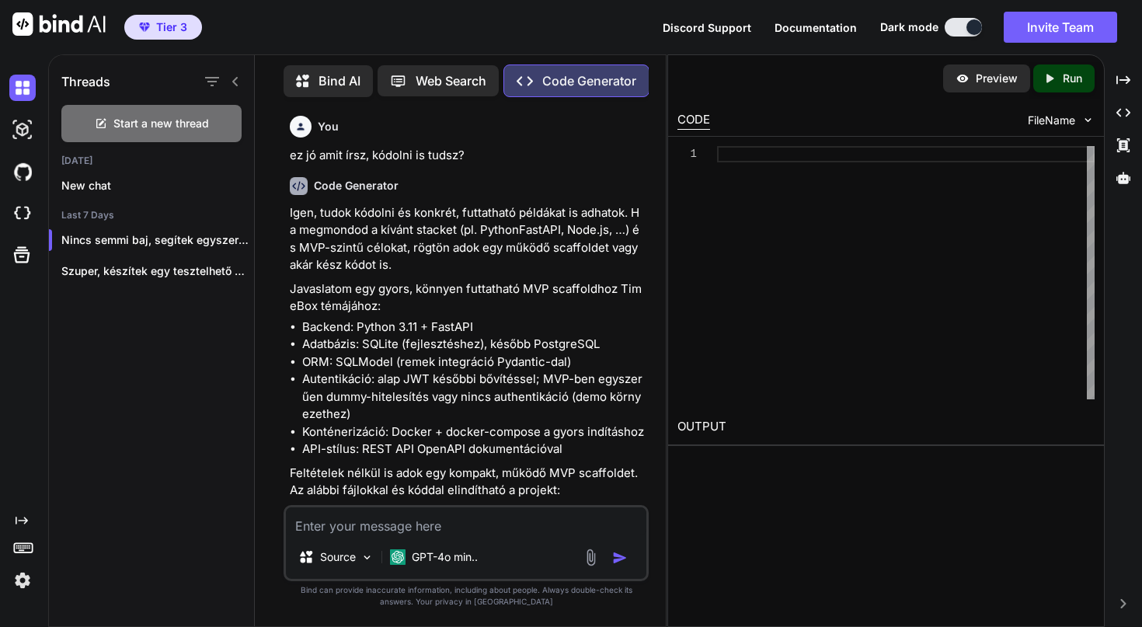
type textarea "x"
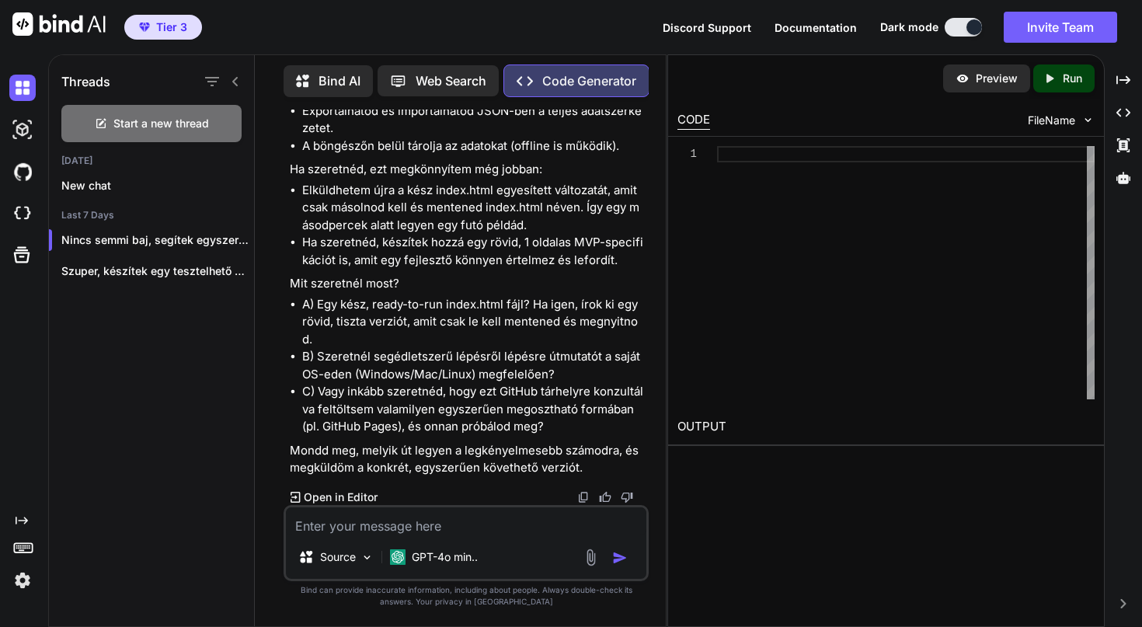
scroll to position [19088, 0]
click at [142, 278] on p "Szuper, készítek egy tesztelhető MVP-t az Időkapszula..." at bounding box center [157, 271] width 193 height 16
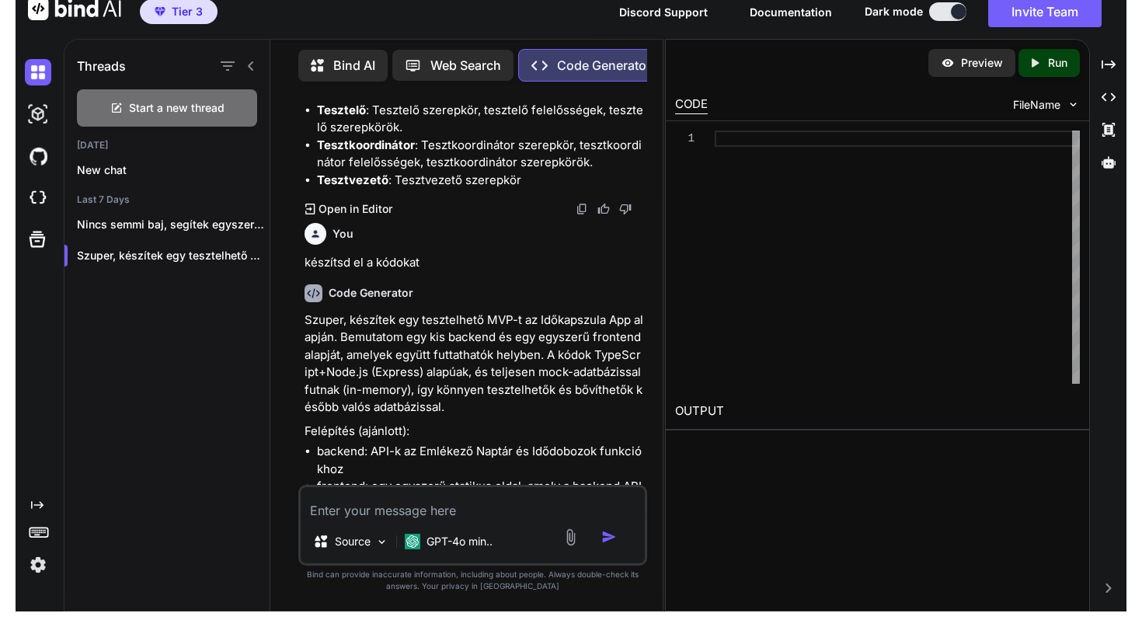
scroll to position [14134, 0]
